Goal: Information Seeking & Learning: Learn about a topic

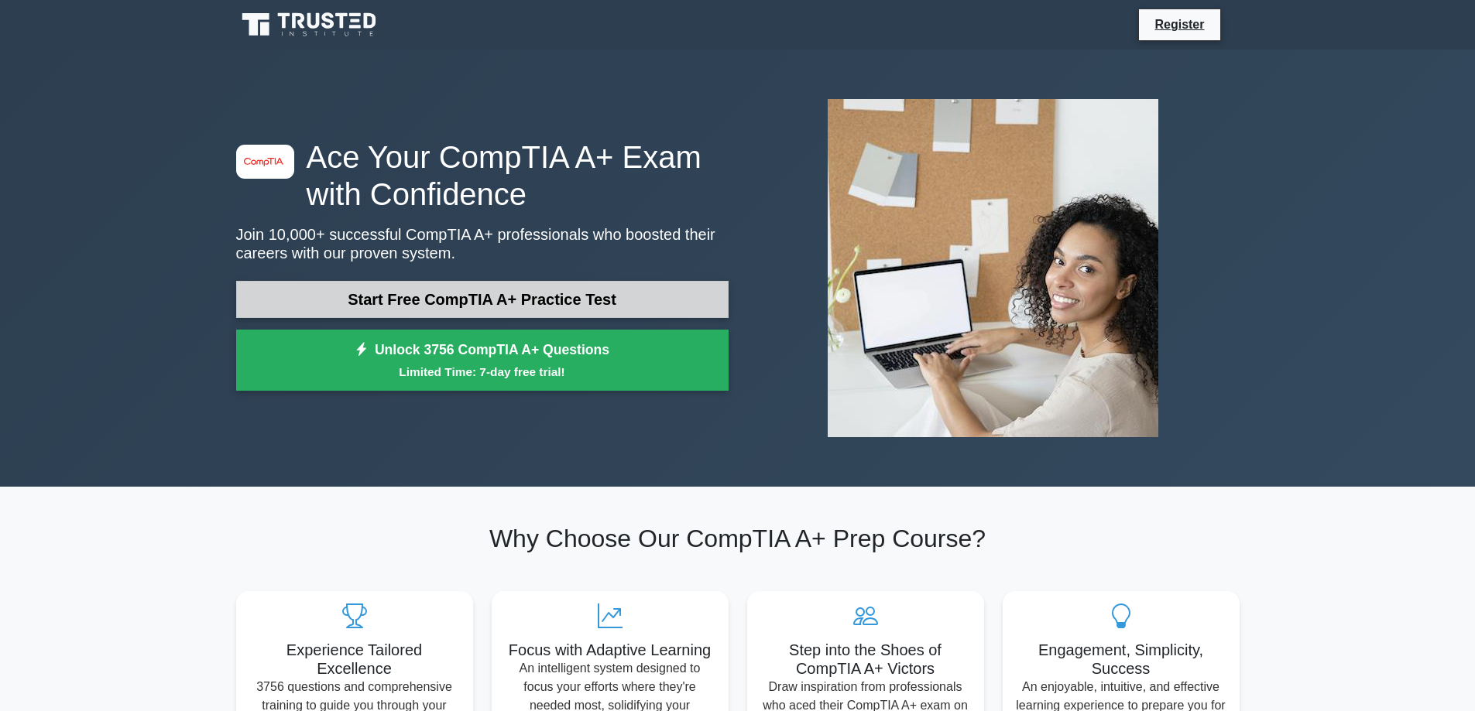
click at [461, 293] on link "Start Free CompTIA A+ Practice Test" at bounding box center [482, 299] width 492 height 37
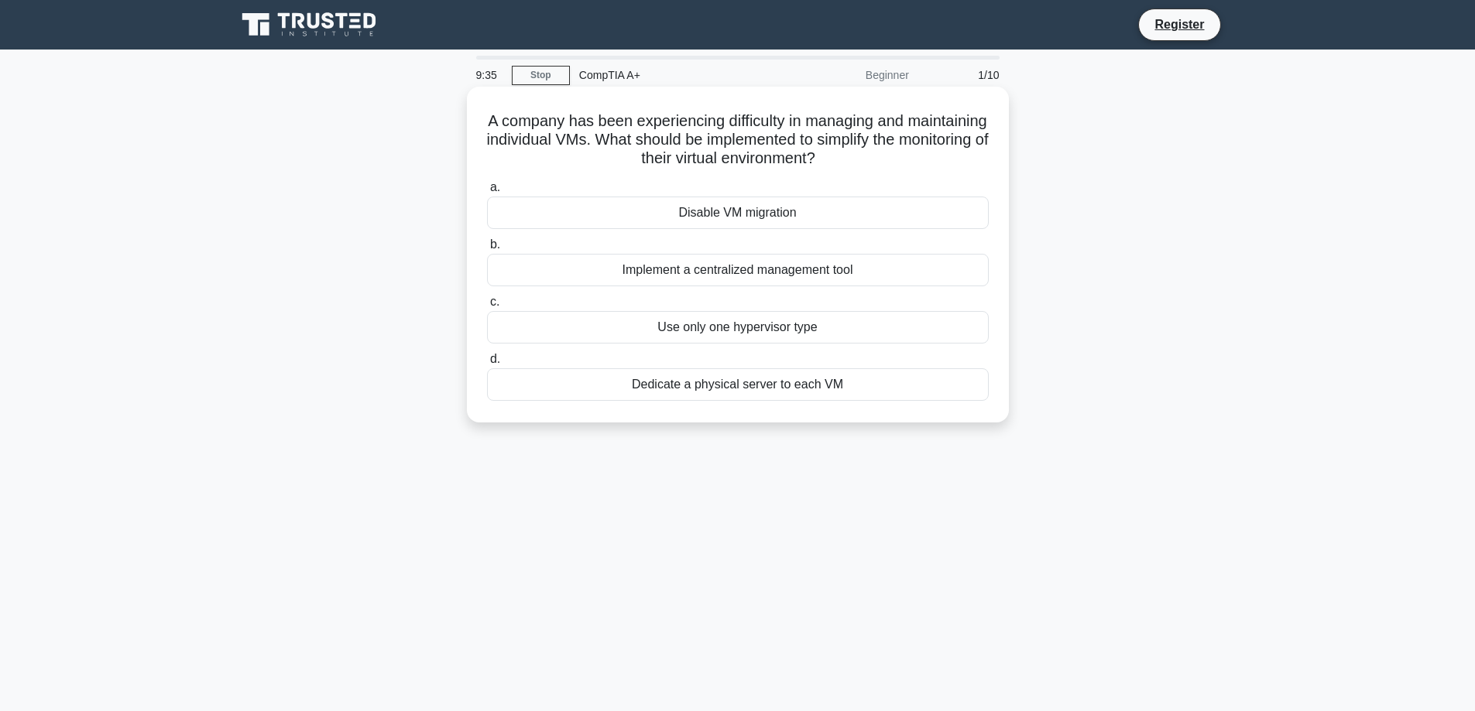
click at [674, 276] on div "Implement a centralized management tool" at bounding box center [738, 270] width 502 height 33
click at [487, 250] on input "b. Implement a centralized management tool" at bounding box center [487, 245] width 0 height 10
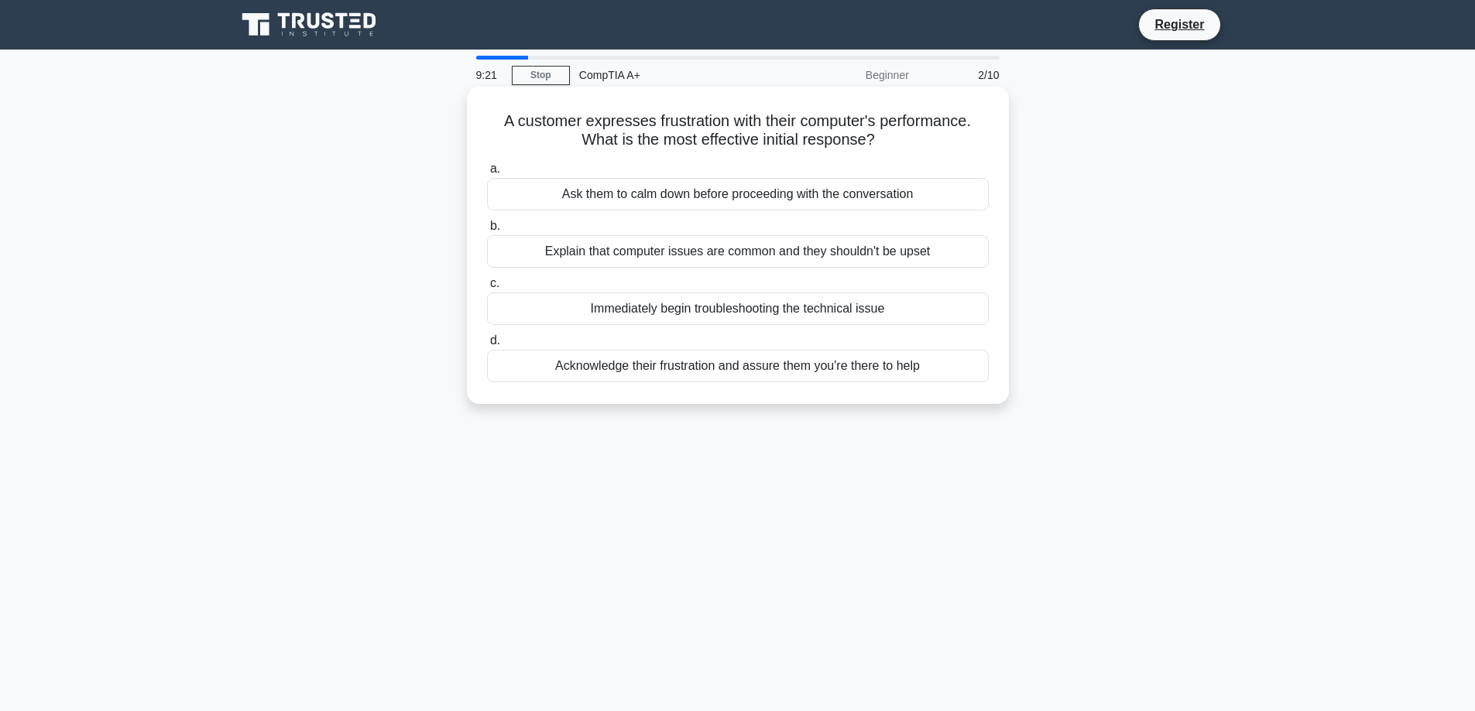
click at [814, 368] on div "Acknowledge their frustration and assure them you're there to help" at bounding box center [738, 366] width 502 height 33
click at [487, 346] on input "d. Acknowledge their frustration and assure them you're there to help" at bounding box center [487, 341] width 0 height 10
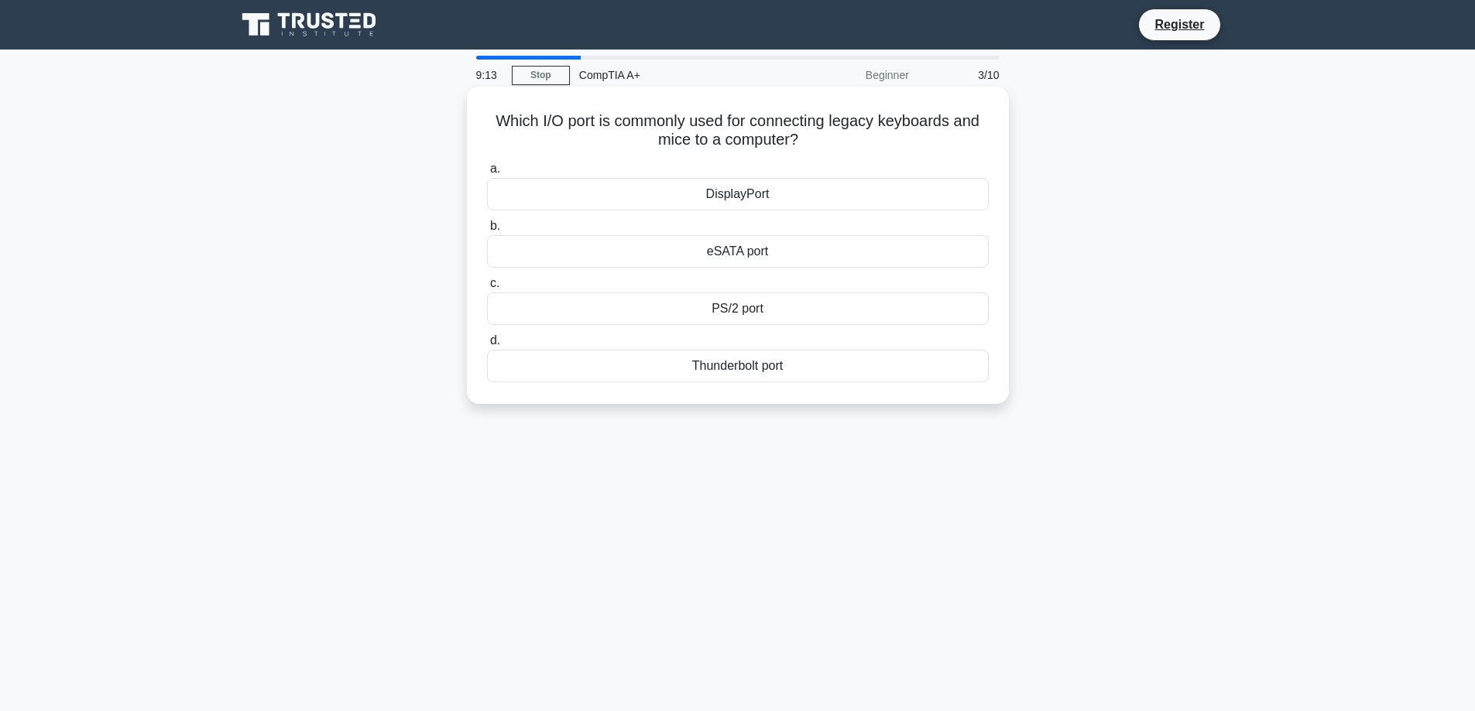
click at [763, 313] on div "PS/2 port" at bounding box center [738, 309] width 502 height 33
click at [487, 289] on input "c. PS/2 port" at bounding box center [487, 284] width 0 height 10
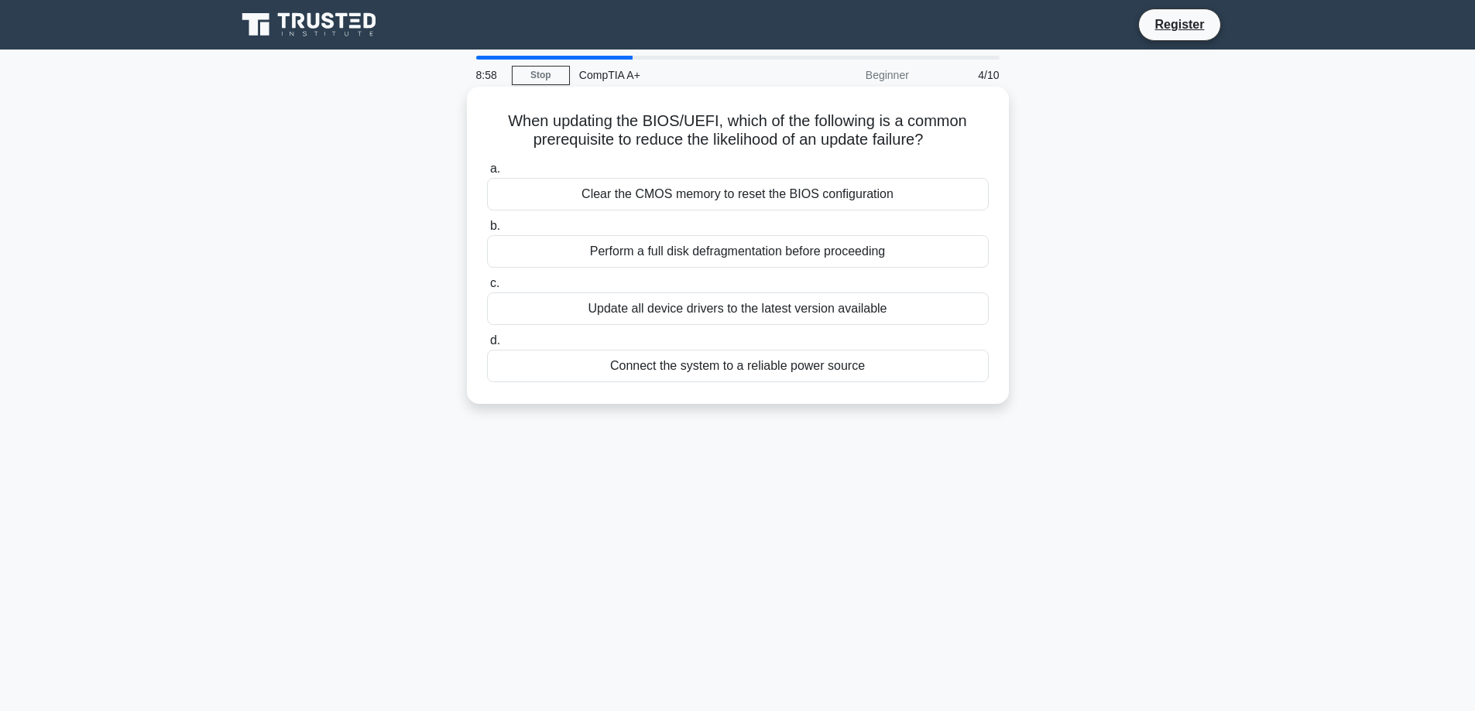
click at [732, 361] on div "Connect the system to a reliable power source" at bounding box center [738, 366] width 502 height 33
click at [487, 346] on input "d. Connect the system to a reliable power source" at bounding box center [487, 341] width 0 height 10
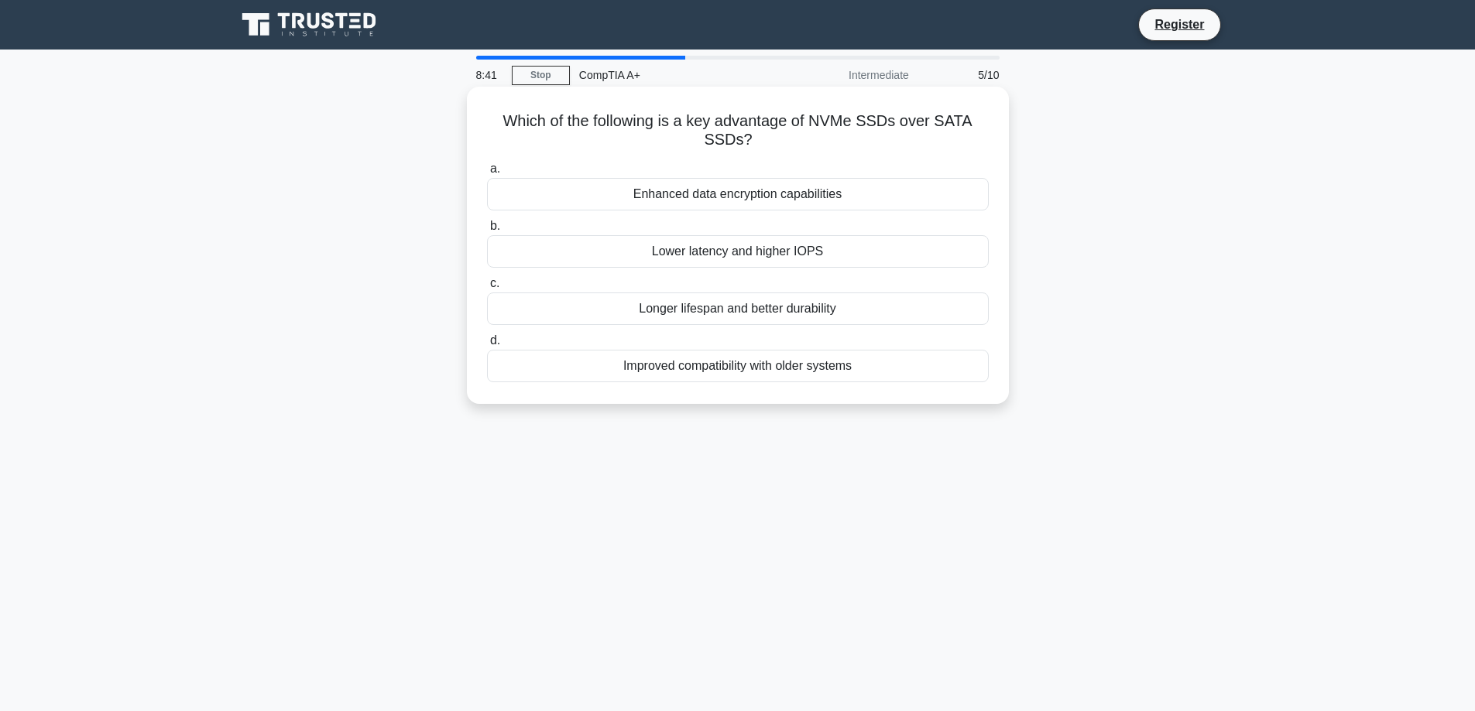
click at [709, 255] on div "Lower latency and higher IOPS" at bounding box center [738, 251] width 502 height 33
click at [487, 231] on input "b. Lower latency and higher IOPS" at bounding box center [487, 226] width 0 height 10
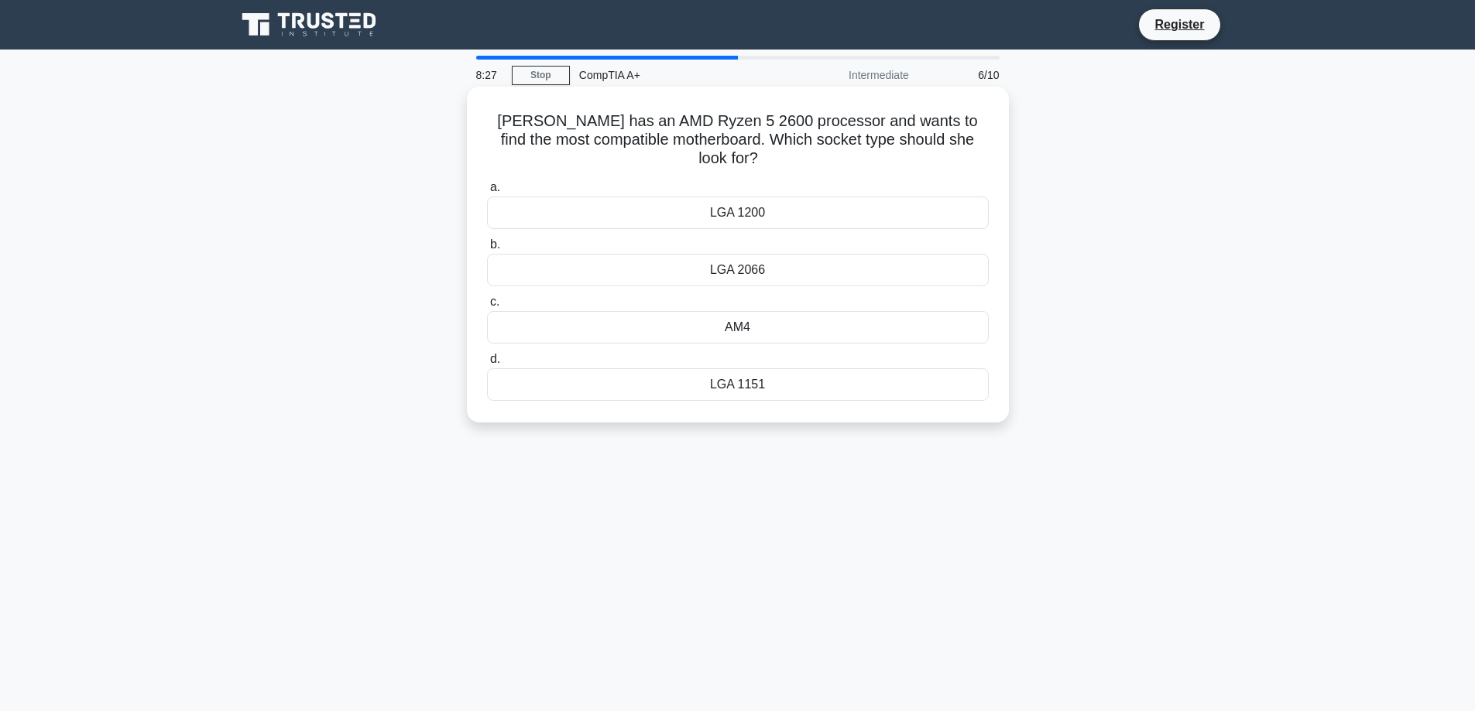
click at [743, 311] on div "AM4" at bounding box center [738, 327] width 502 height 33
click at [487, 307] on input "c. AM4" at bounding box center [487, 302] width 0 height 10
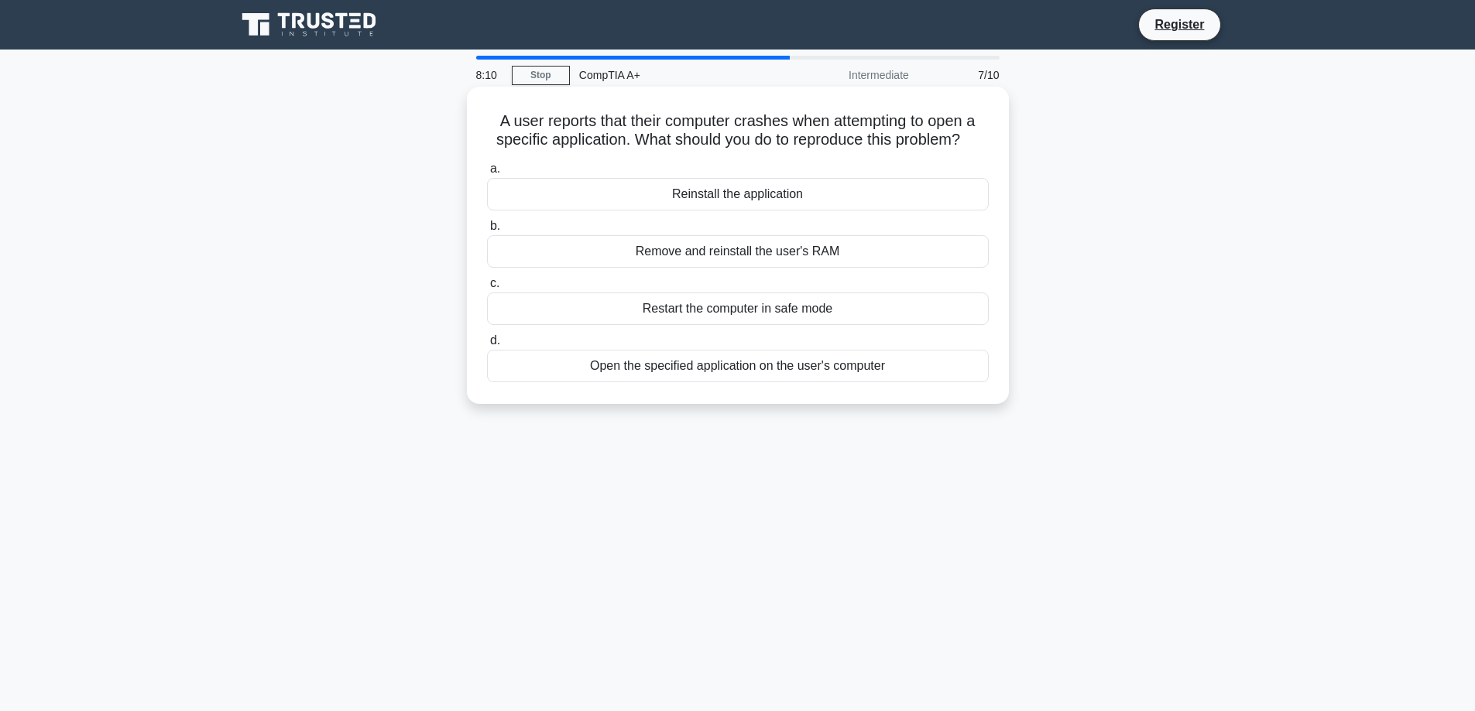
click at [709, 367] on div "Open the specified application on the user's computer" at bounding box center [738, 366] width 502 height 33
click at [487, 346] on input "d. Open the specified application on the user's computer" at bounding box center [487, 341] width 0 height 10
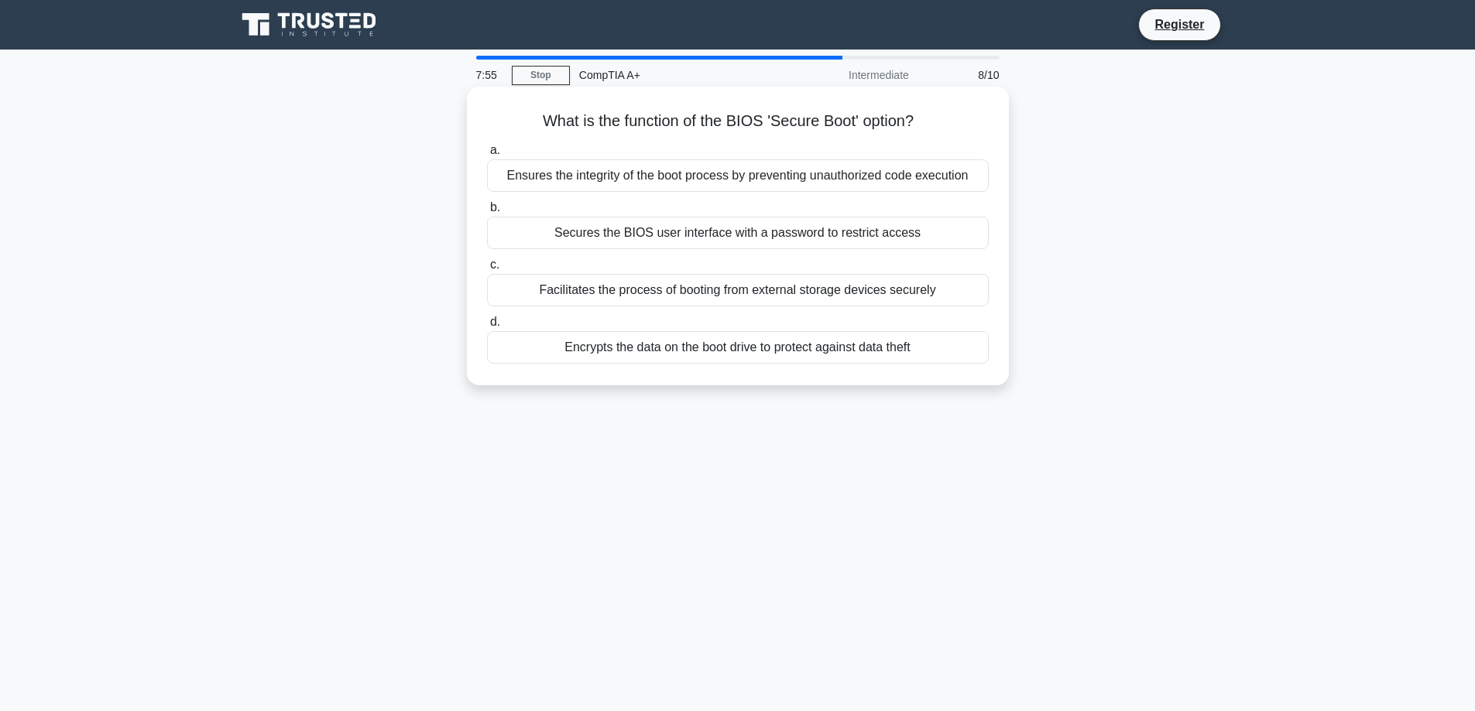
click at [685, 350] on div "Encrypts the data on the boot drive to protect against data theft" at bounding box center [738, 347] width 502 height 33
click at [487, 327] on input "d. Encrypts the data on the boot drive to protect against data theft" at bounding box center [487, 322] width 0 height 10
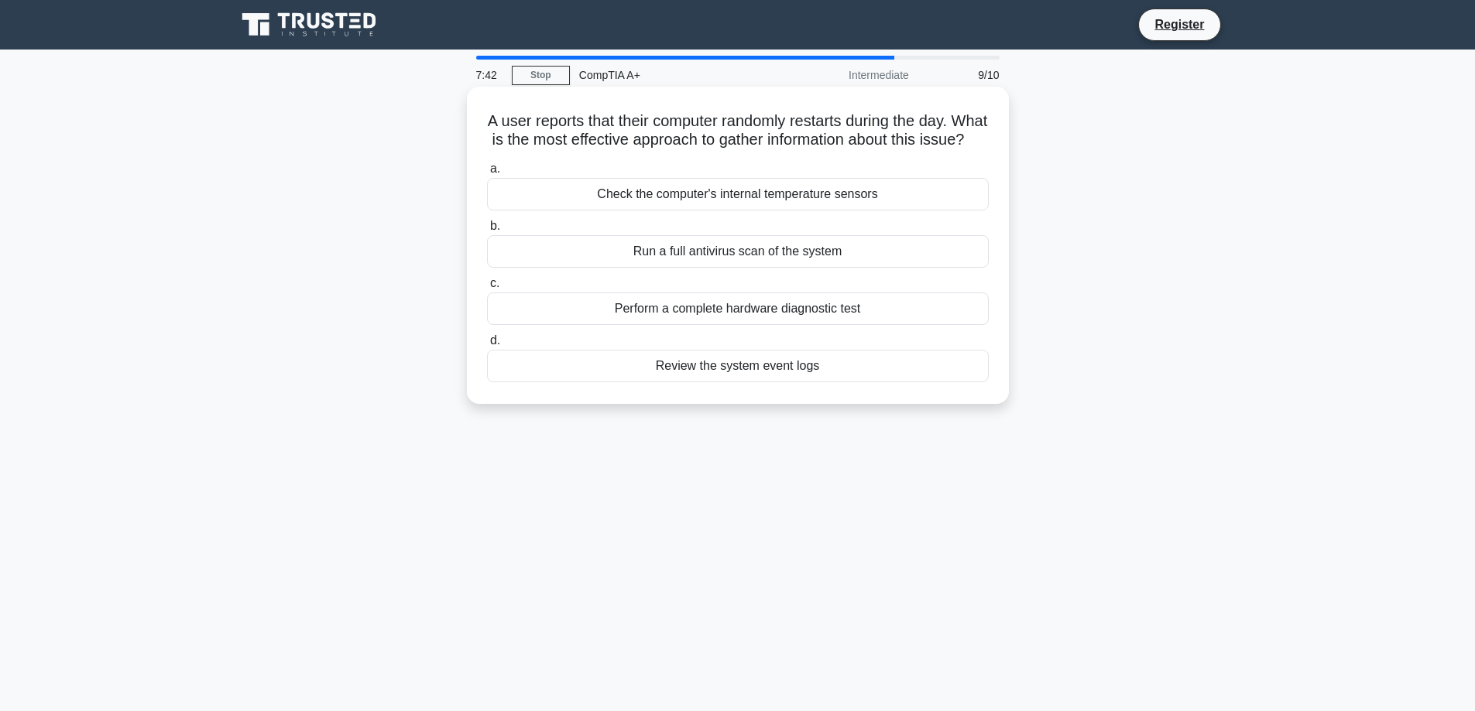
click at [722, 382] on div "Review the system event logs" at bounding box center [738, 366] width 502 height 33
click at [487, 346] on input "d. Review the system event logs" at bounding box center [487, 341] width 0 height 10
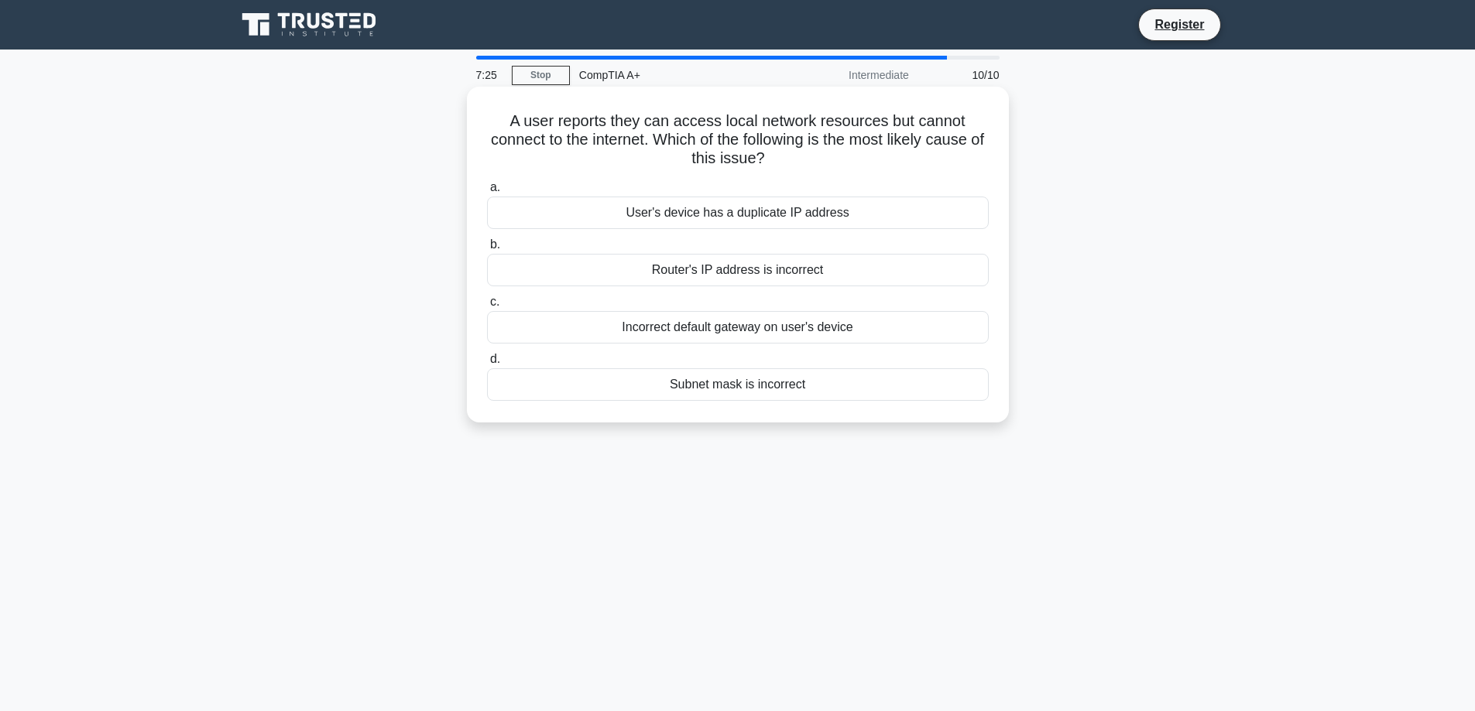
click at [737, 274] on div "Router's IP address is incorrect" at bounding box center [738, 270] width 502 height 33
click at [487, 250] on input "b. Router's IP address is incorrect" at bounding box center [487, 245] width 0 height 10
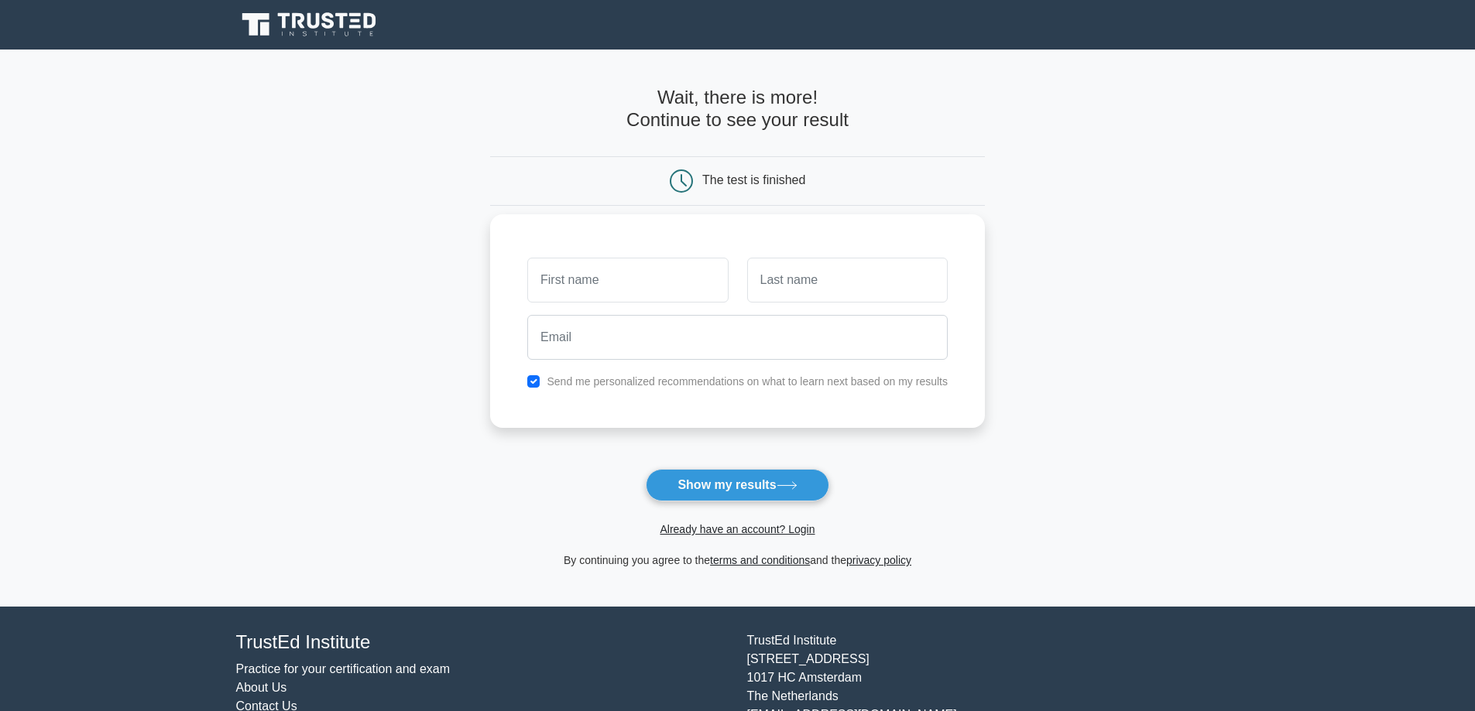
click at [616, 289] on input "text" at bounding box center [627, 280] width 201 height 45
type input "Eric"
click at [794, 281] on input "text" at bounding box center [847, 280] width 201 height 45
type input "Shiverdecker"
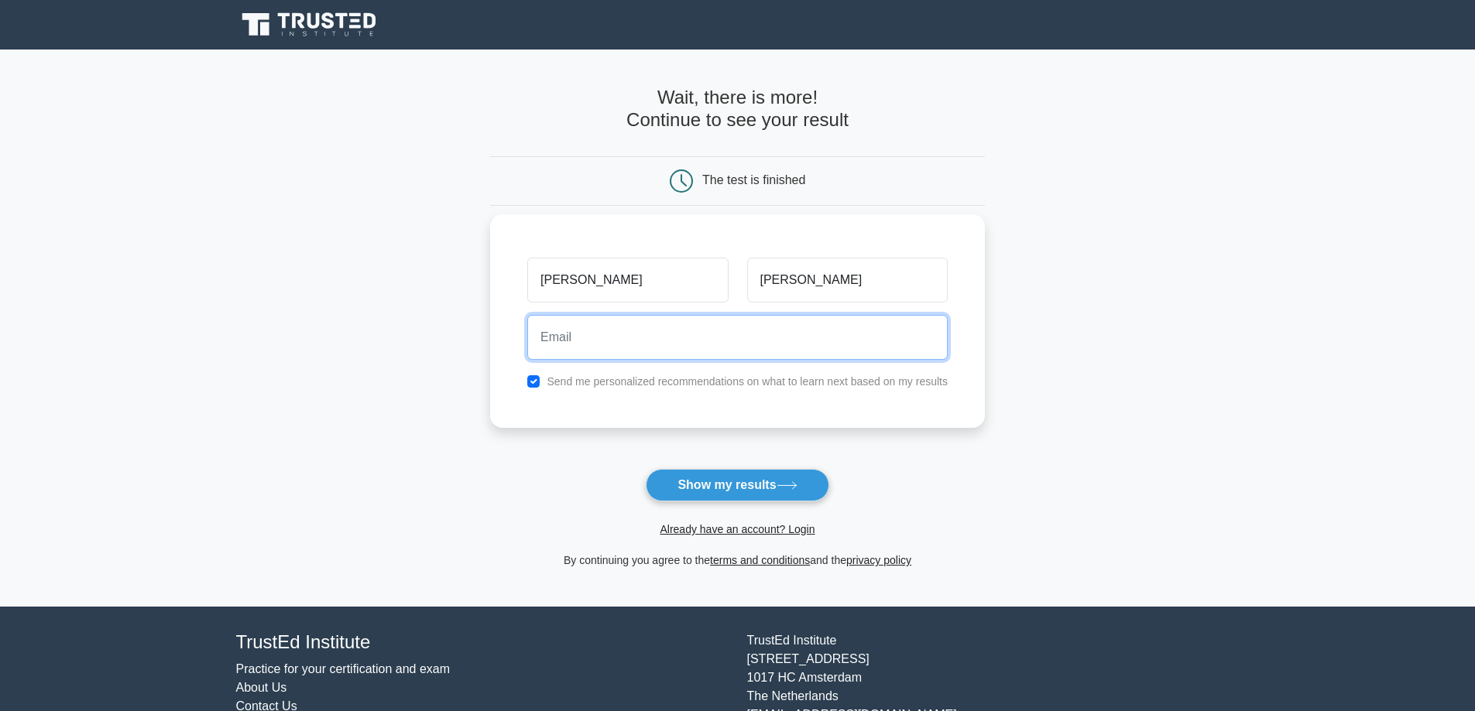
click at [632, 342] on input "email" at bounding box center [737, 337] width 420 height 45
type input "eric@shiverdecker.net"
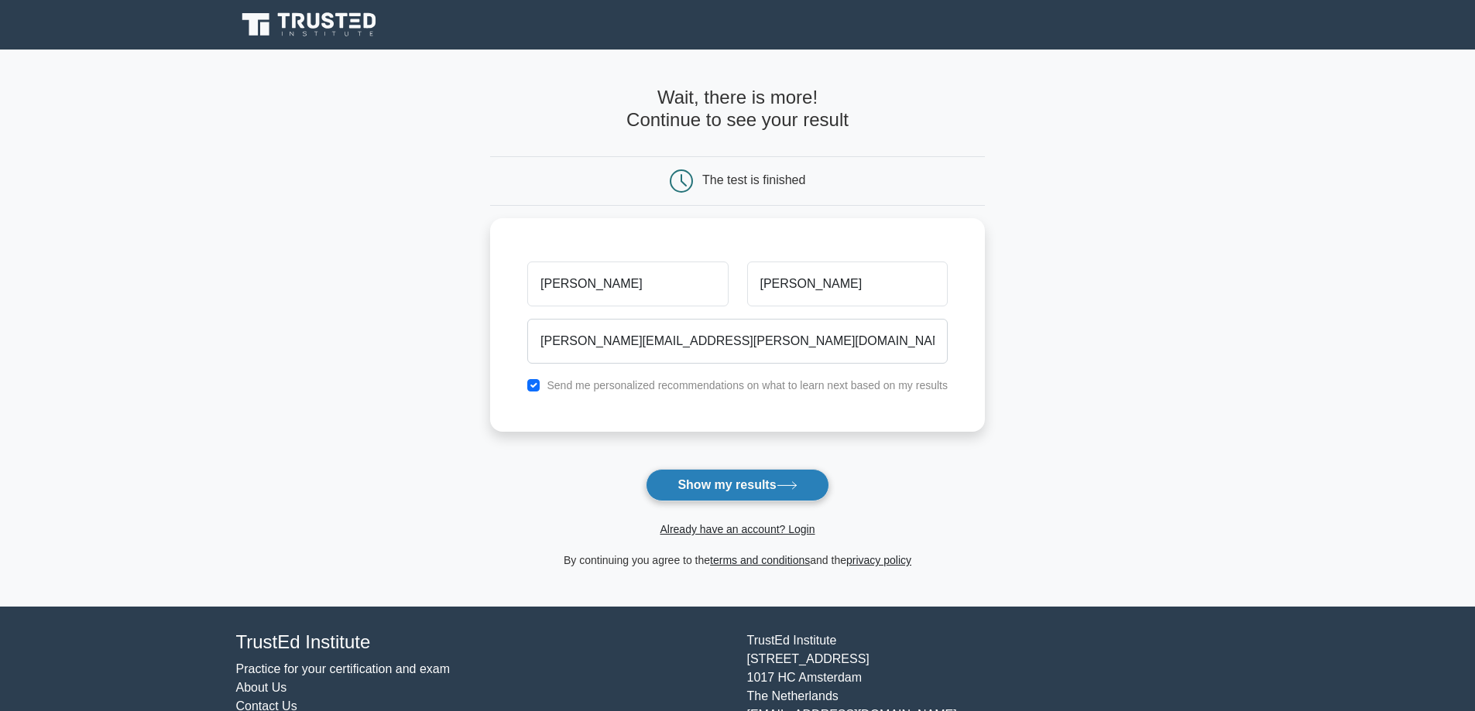
click at [732, 486] on button "Show my results" at bounding box center [737, 485] width 183 height 33
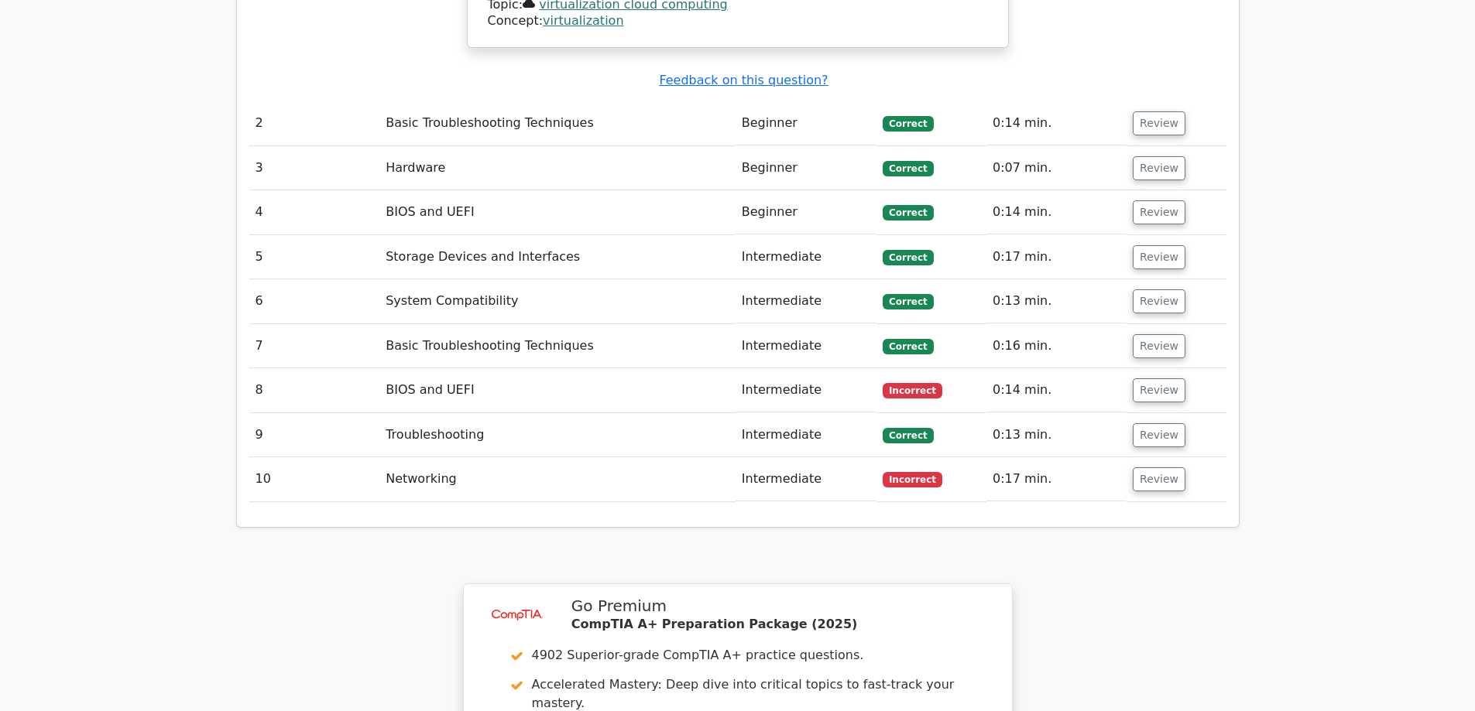
scroll to position [1800, 0]
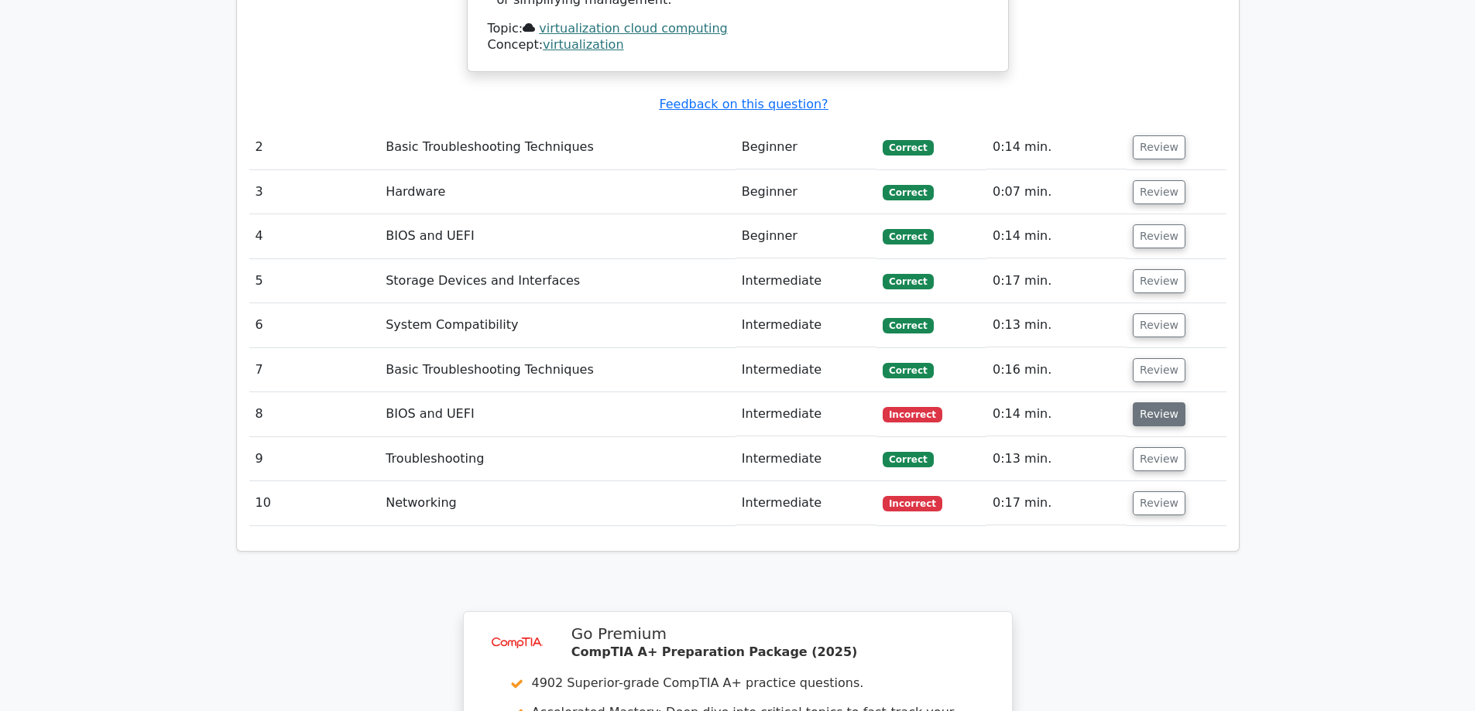
click at [1165, 403] on button "Review" at bounding box center [1159, 415] width 53 height 24
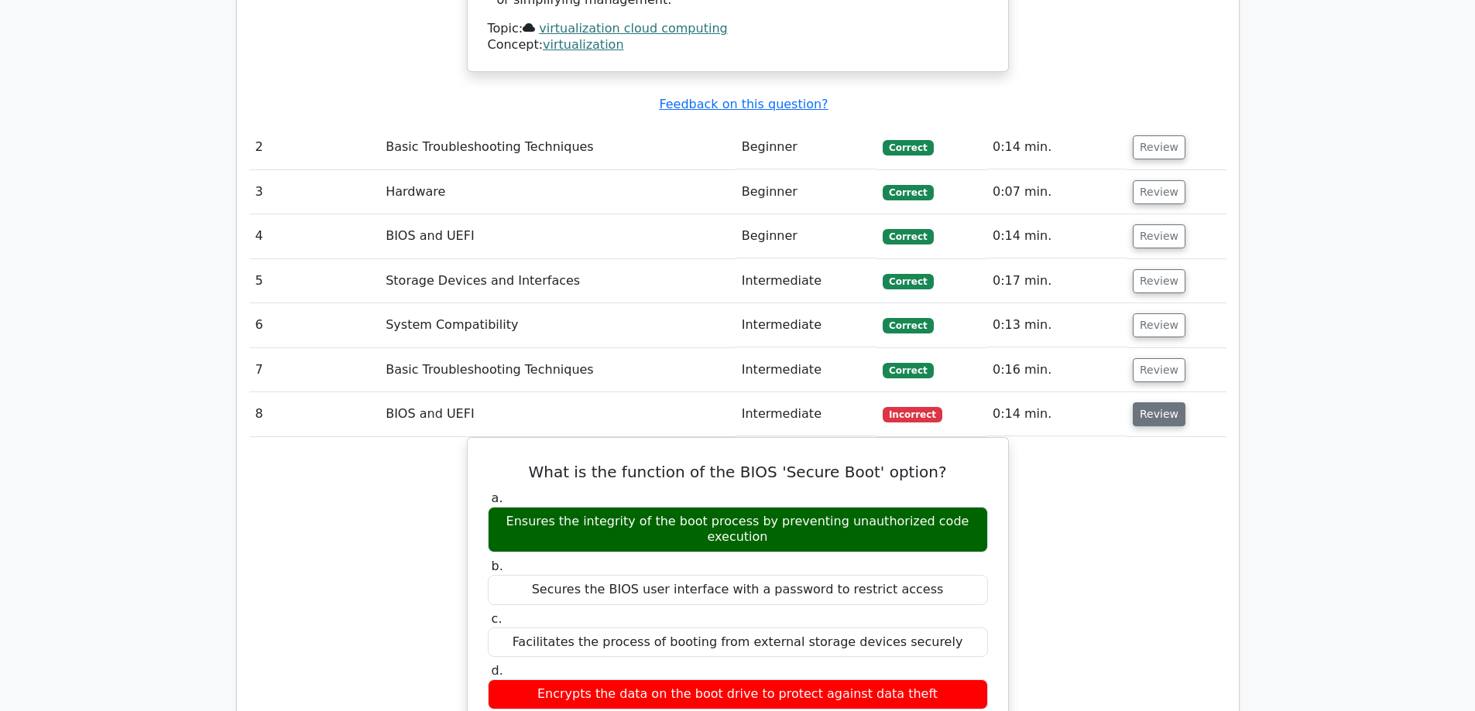
click at [1150, 403] on button "Review" at bounding box center [1159, 415] width 53 height 24
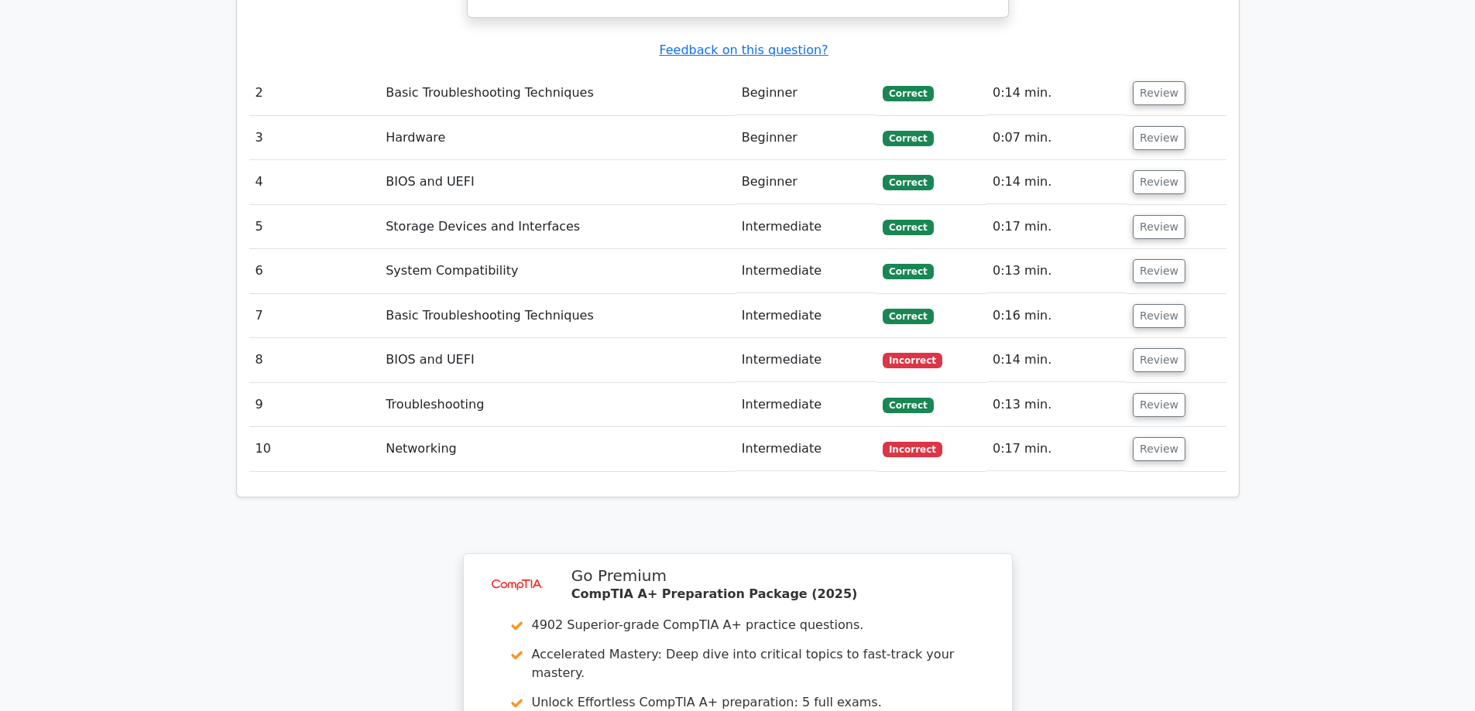
scroll to position [2032, 0]
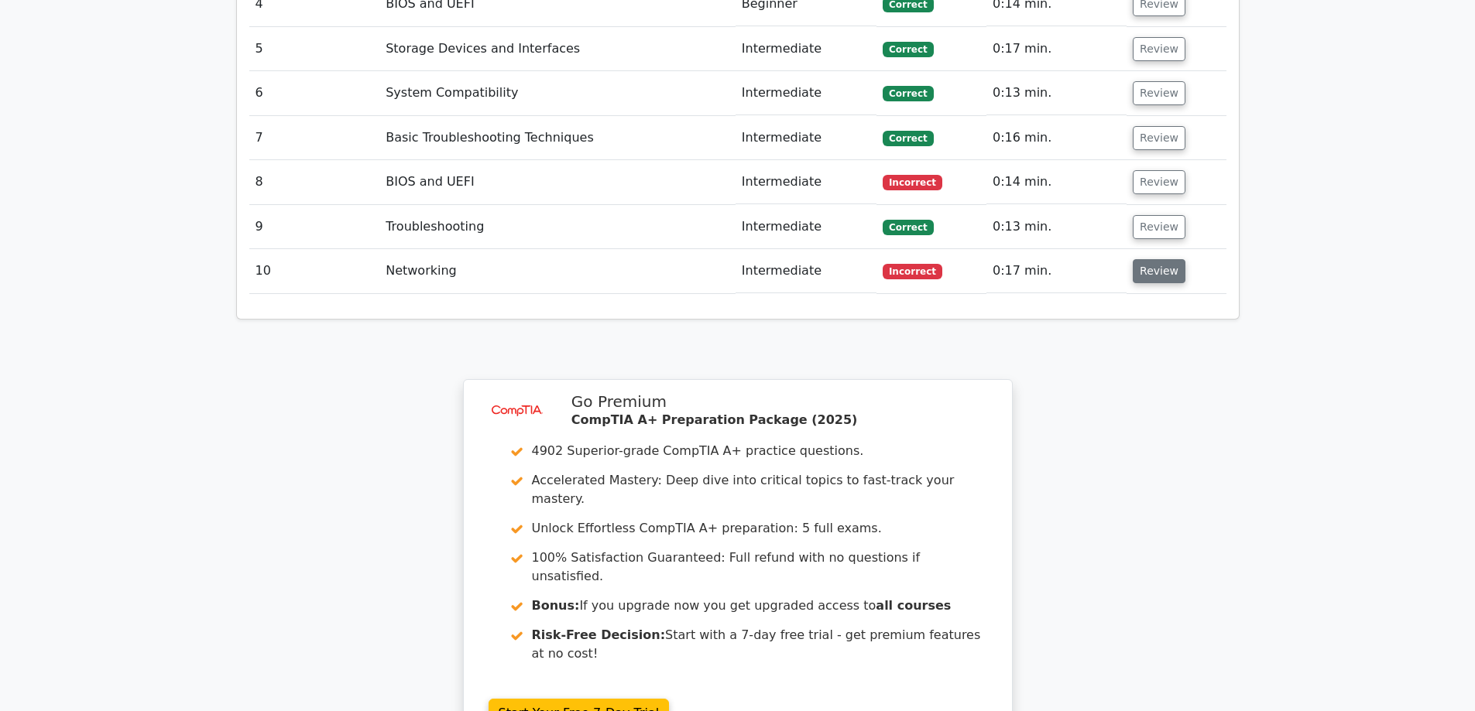
click at [1150, 259] on button "Review" at bounding box center [1159, 271] width 53 height 24
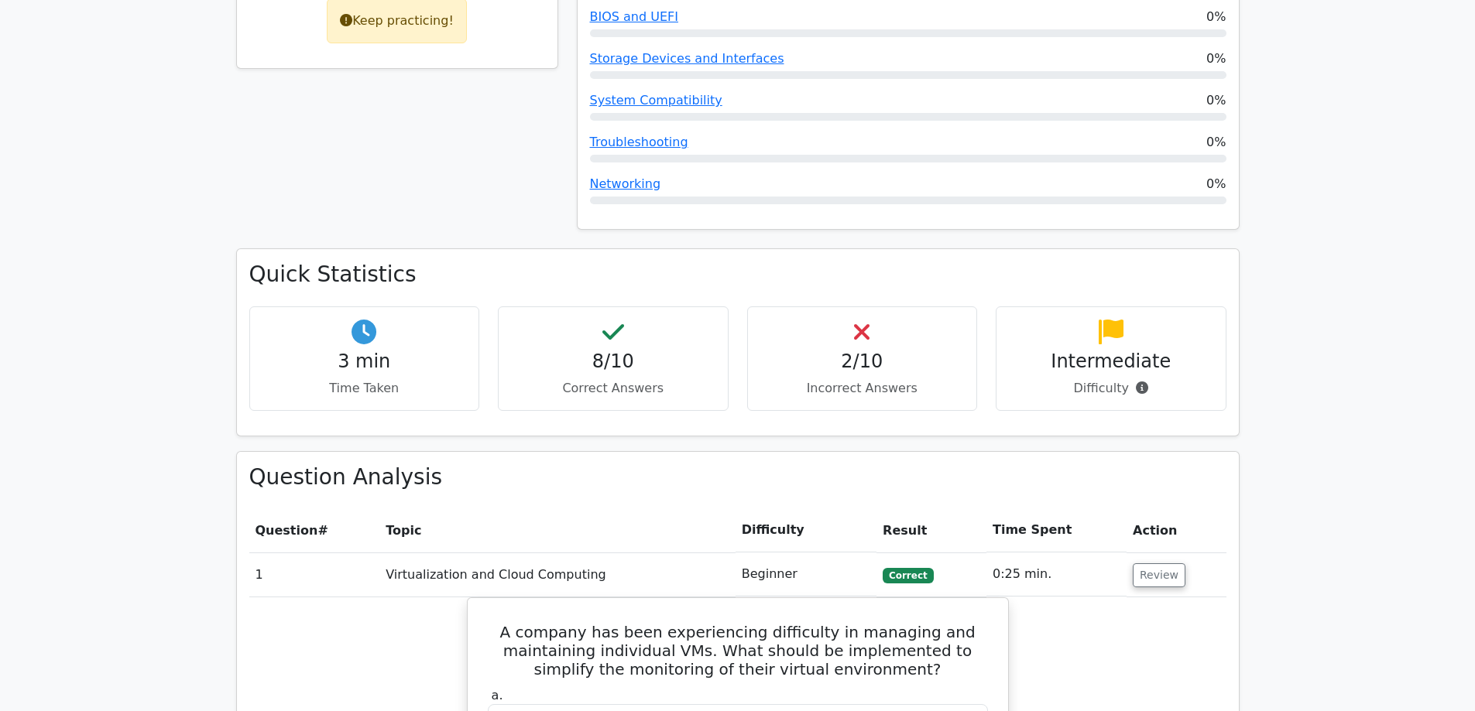
scroll to position [794, 0]
